Goal: Task Accomplishment & Management: Use online tool/utility

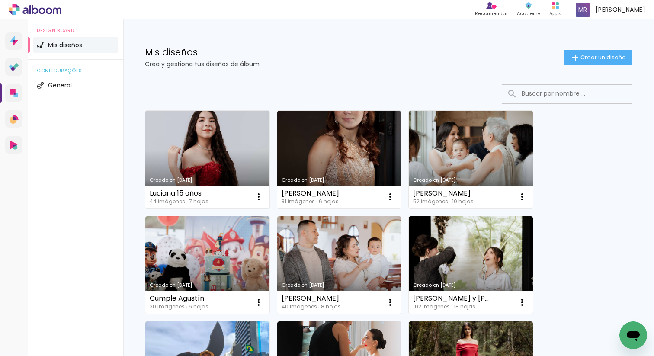
click at [332, 154] on link "Creado en [DATE]" at bounding box center [339, 160] width 124 height 98
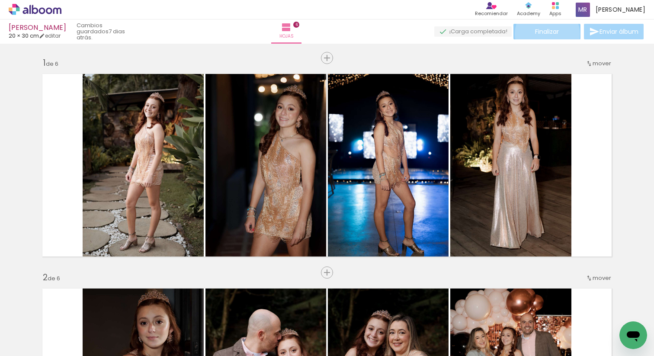
click at [544, 34] on span "Finalizar" at bounding box center [547, 32] width 24 height 6
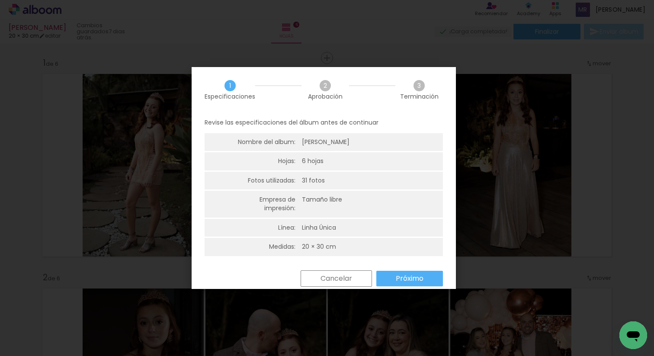
drag, startPoint x: 405, startPoint y: 266, endPoint x: 401, endPoint y: 277, distance: 11.6
click at [404, 267] on div "Revise las especificaciones del álbum antes de continuar Nombre del album: Dani…" at bounding box center [324, 191] width 264 height 158
click at [0, 0] on slot "Próximo" at bounding box center [0, 0] width 0 height 0
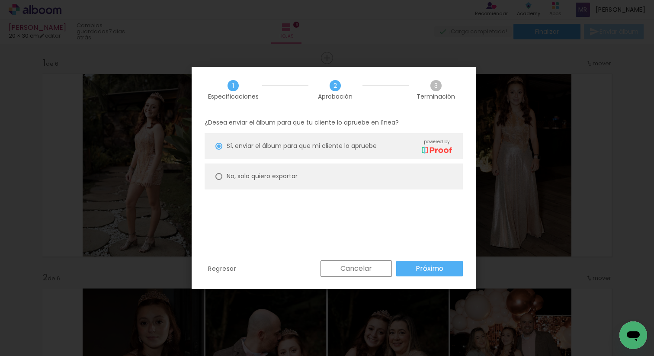
click at [295, 181] on paper-radio-button "No, solo quiero exportar" at bounding box center [334, 176] width 258 height 26
type paper-radio-button "on"
click at [0, 0] on slot "Próximo" at bounding box center [0, 0] width 0 height 0
type input "Alta, 300 DPI"
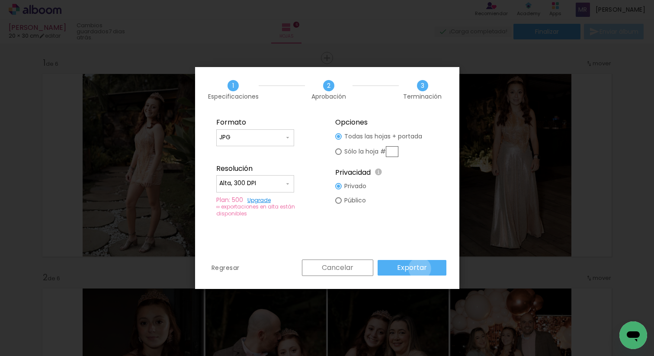
click at [0, 0] on slot "Exportar" at bounding box center [0, 0] width 0 height 0
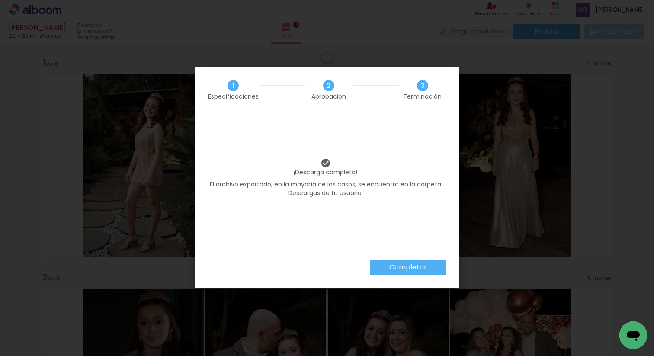
click at [0, 0] on slot "Completar" at bounding box center [0, 0] width 0 height 0
